Goal: Information Seeking & Learning: Compare options

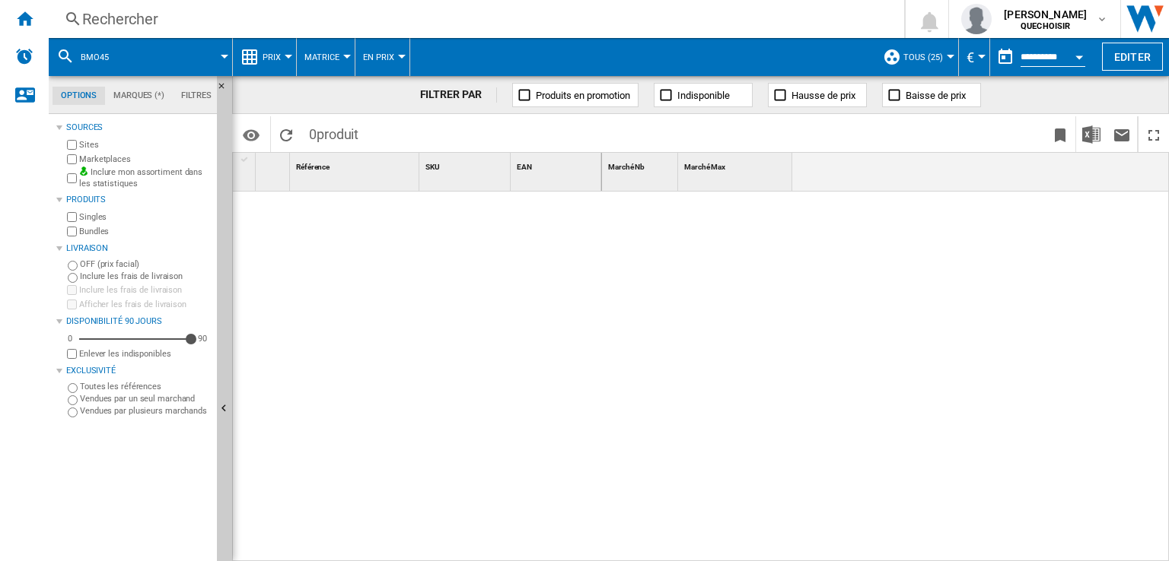
click at [463, 19] on div "Rechercher" at bounding box center [473, 18] width 782 height 21
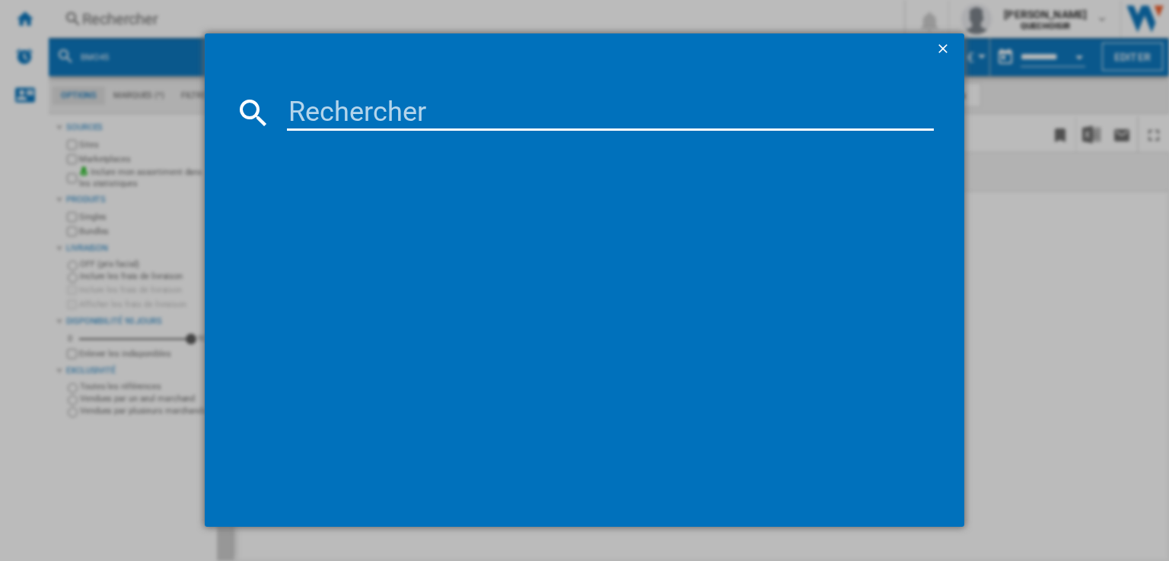
click at [525, 113] on input at bounding box center [610, 112] width 647 height 37
type input "dreame h15"
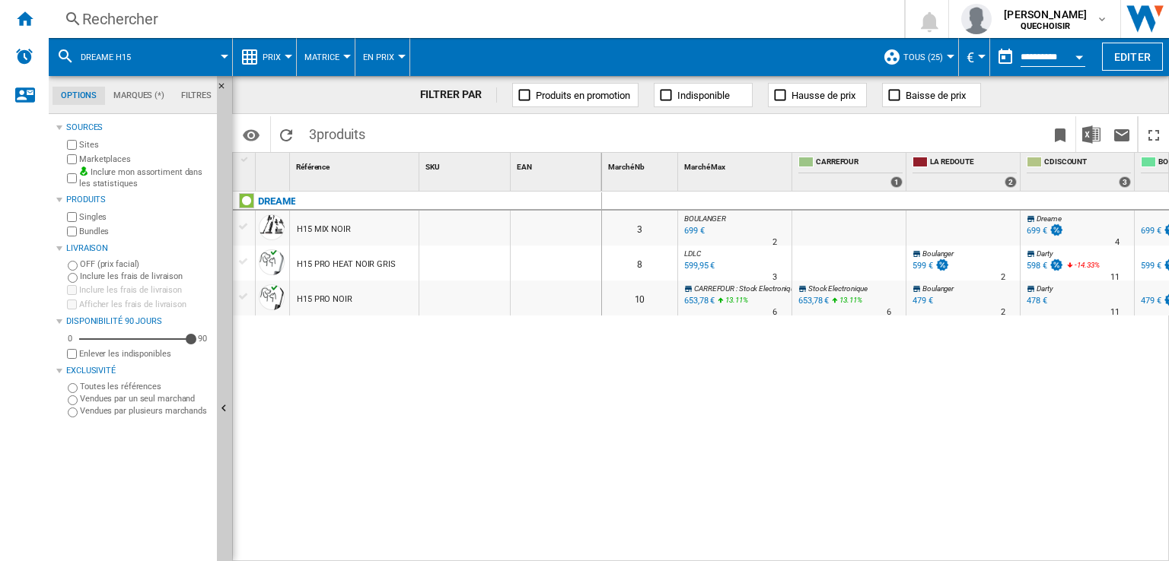
click at [108, 156] on label "Marketplaces" at bounding box center [145, 159] width 132 height 11
click at [104, 232] on label "Bundles" at bounding box center [145, 231] width 132 height 11
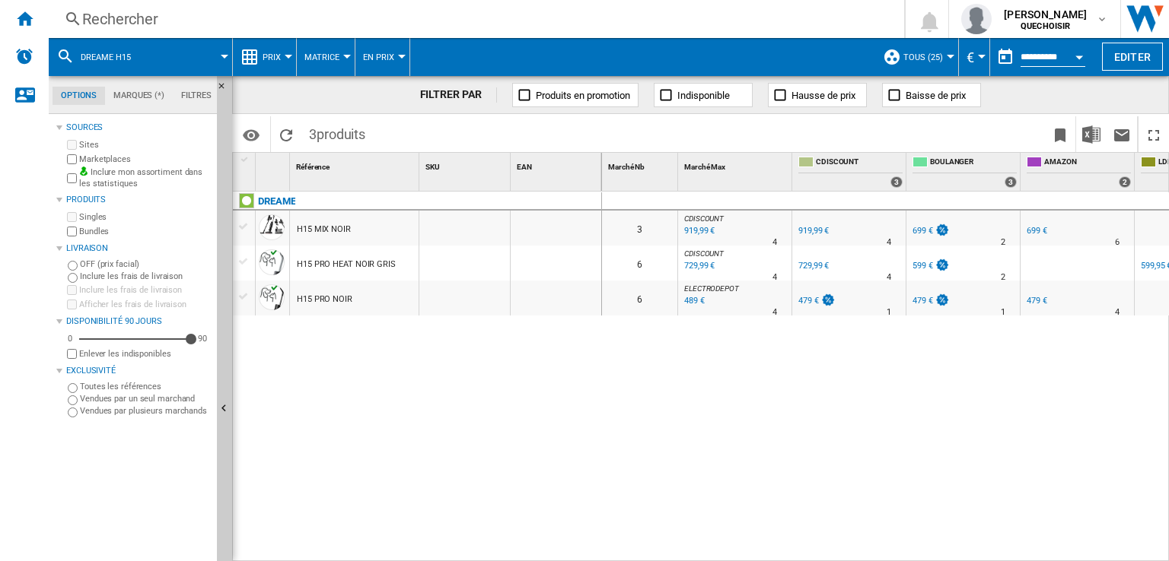
click at [328, 58] on span "Matrice" at bounding box center [321, 57] width 35 height 10
click at [334, 126] on span "Classement" at bounding box center [339, 131] width 62 height 14
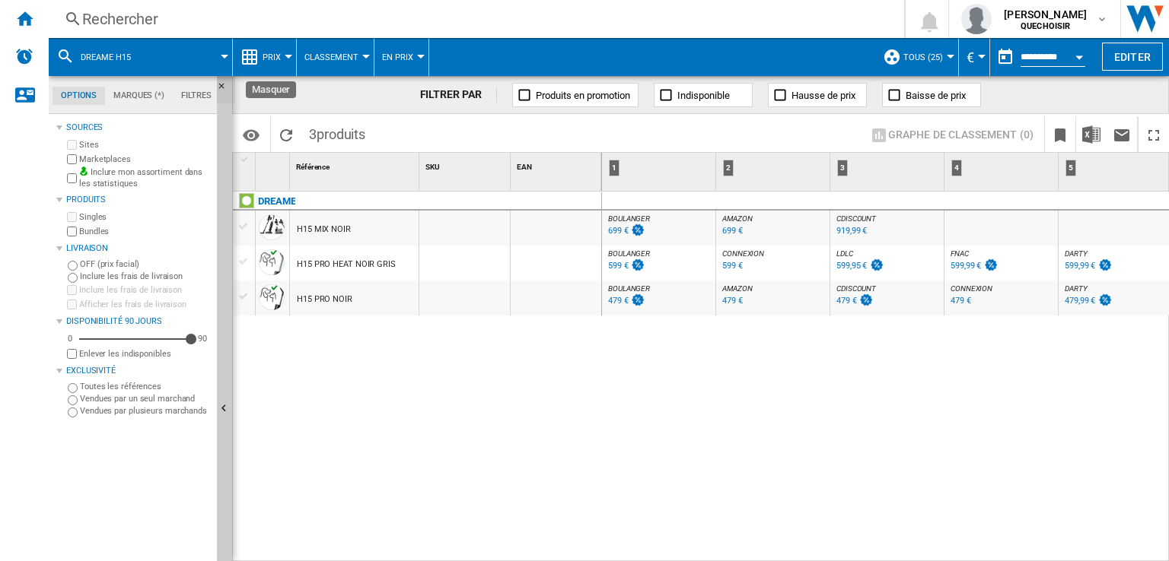
click at [221, 87] on ng-md-icon "Masquer" at bounding box center [226, 90] width 18 height 18
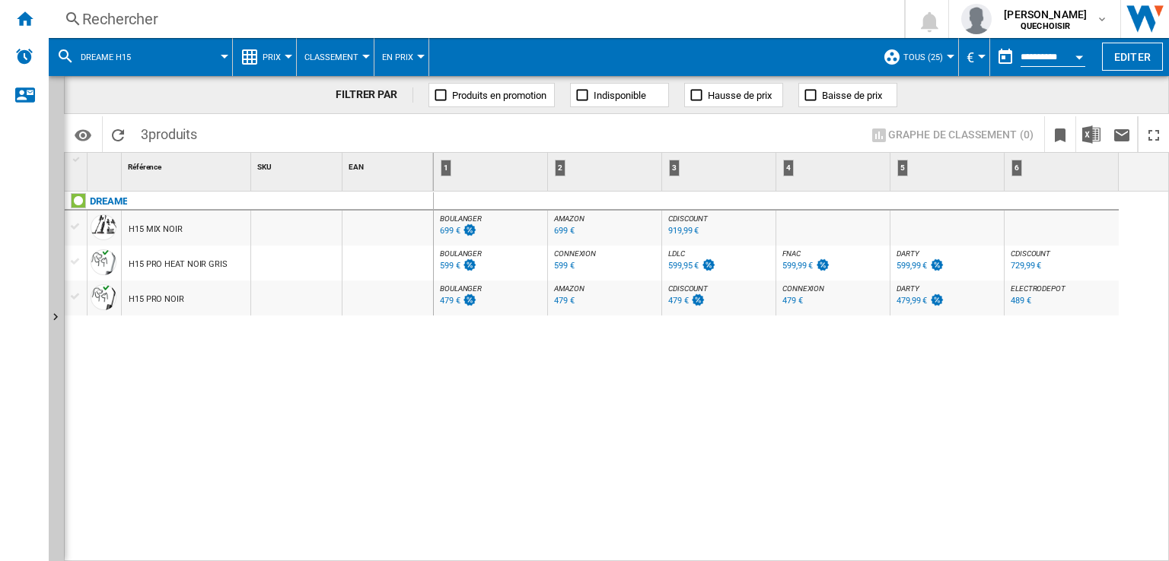
click at [463, 253] on span "BOULANGER" at bounding box center [461, 254] width 42 height 8
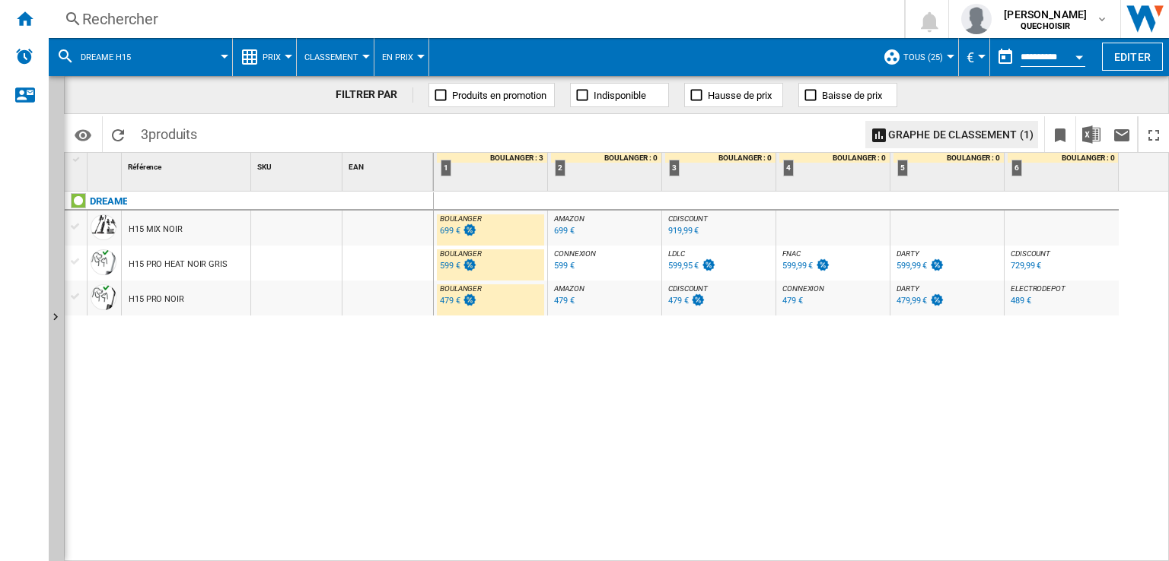
click at [899, 252] on span "DARTY" at bounding box center [907, 254] width 23 height 8
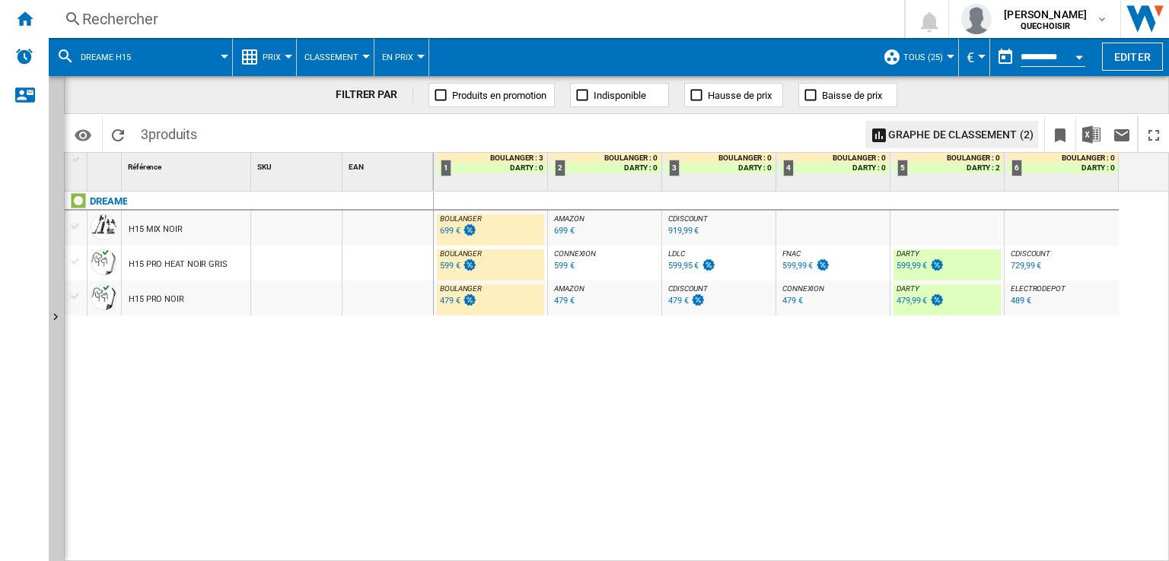
click at [441, 231] on div "699 €" at bounding box center [450, 231] width 21 height 10
click at [444, 268] on div "599 €" at bounding box center [450, 266] width 21 height 10
click at [577, 218] on span "AMAZON" at bounding box center [569, 219] width 30 height 8
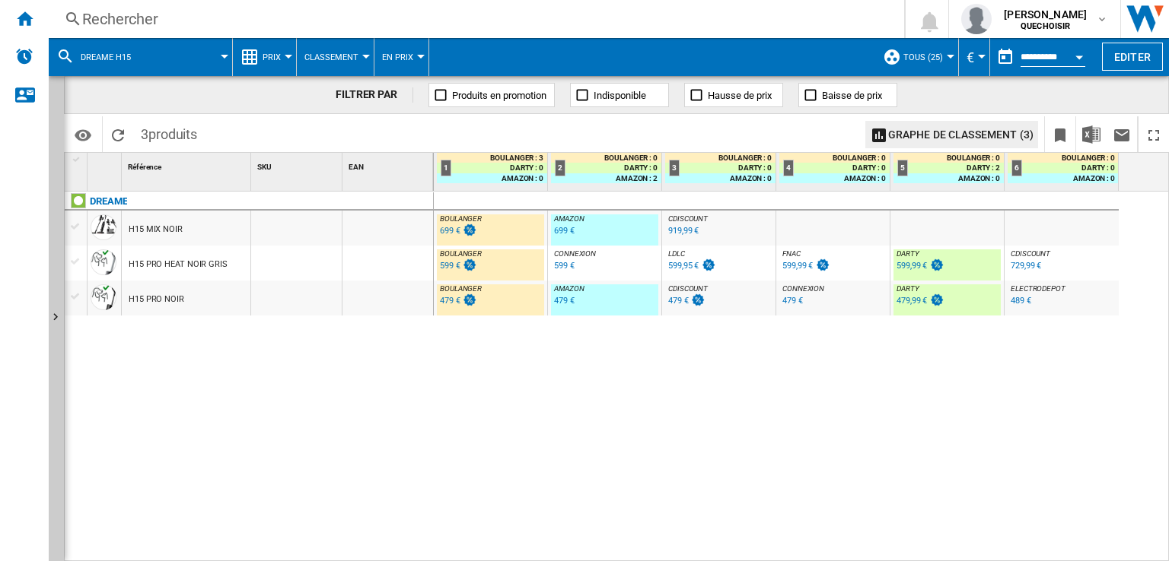
click at [682, 215] on span "CDISCOUNT" at bounding box center [688, 219] width 40 height 8
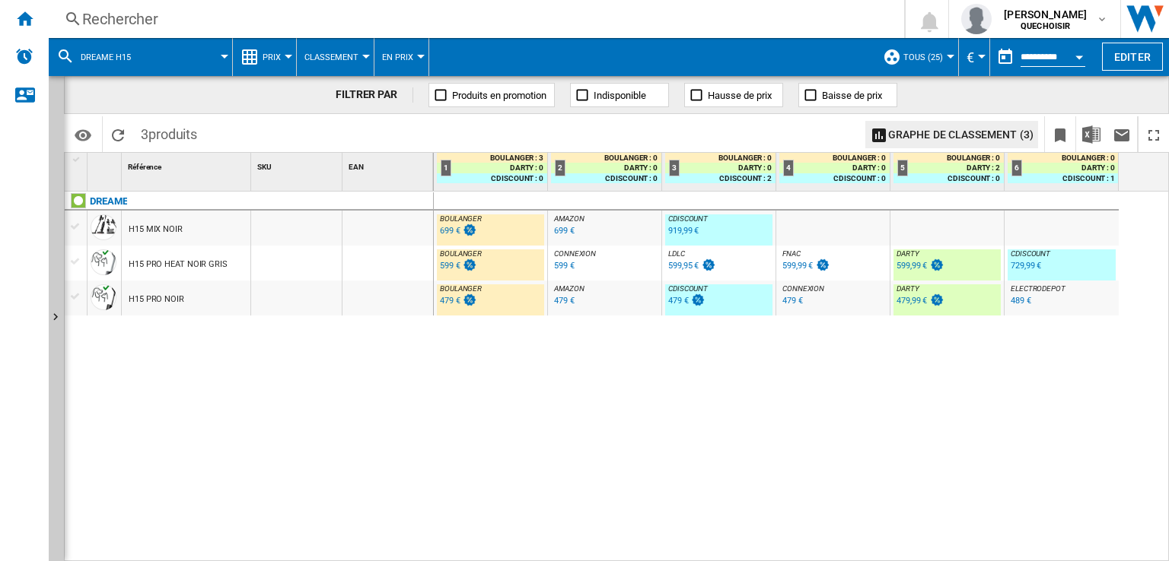
click at [72, 296] on div at bounding box center [76, 297] width 16 height 14
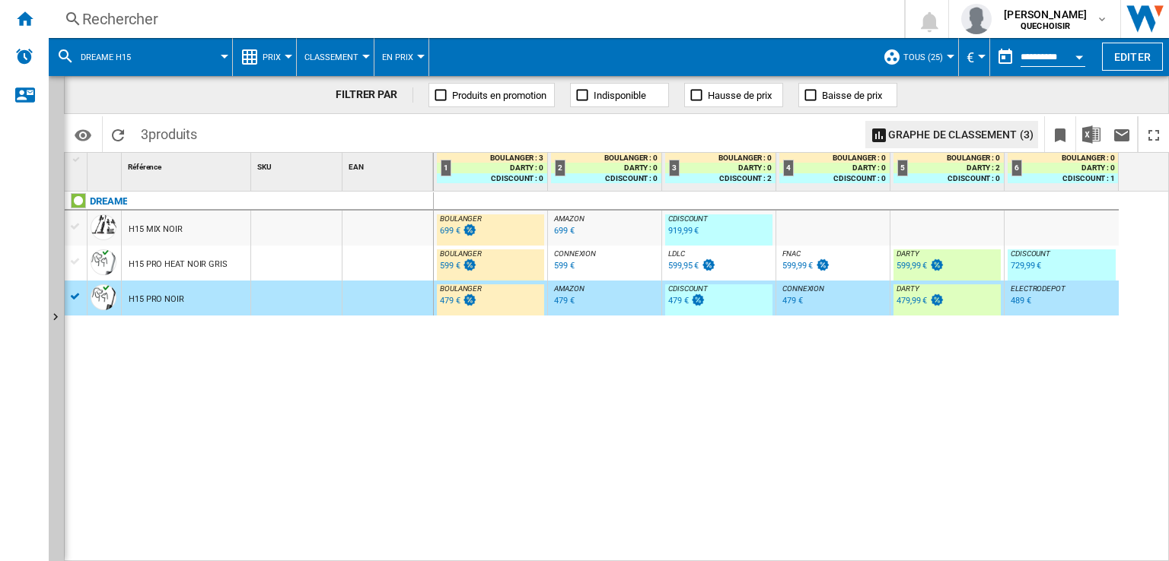
click at [450, 303] on div "479 €" at bounding box center [450, 301] width 21 height 10
click at [377, 14] on div "Rechercher" at bounding box center [473, 18] width 782 height 21
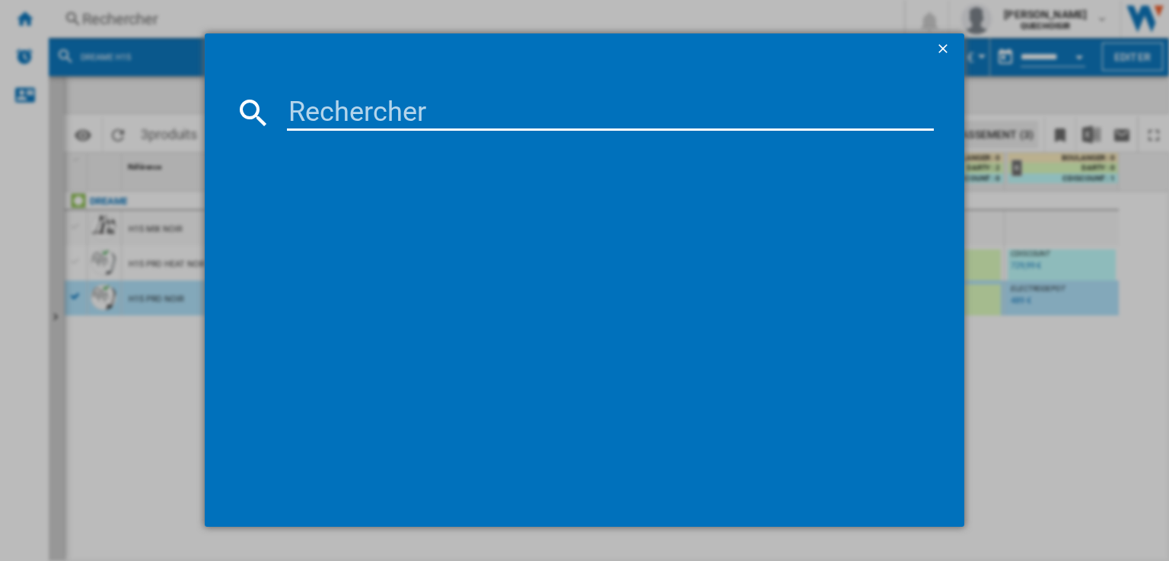
type input "Aqua10 Ultra Roller Complete"
